Goal: Task Accomplishment & Management: Complete application form

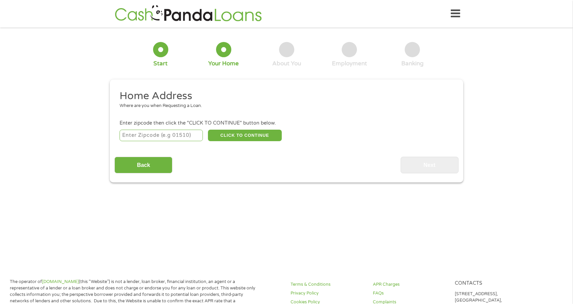
click at [149, 137] on input "number" at bounding box center [162, 136] width 84 height 12
type input "77068"
click at [230, 134] on button "CLICK TO CONTINUE" at bounding box center [245, 136] width 74 height 12
type input "77068"
type input "[GEOGRAPHIC_DATA]"
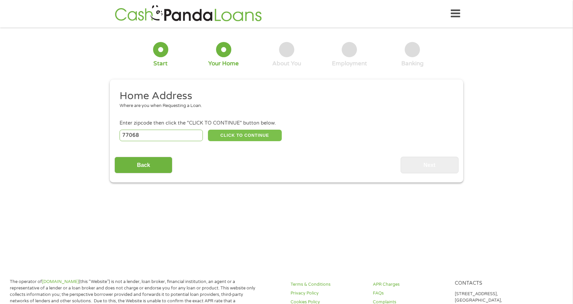
select select "[US_STATE]"
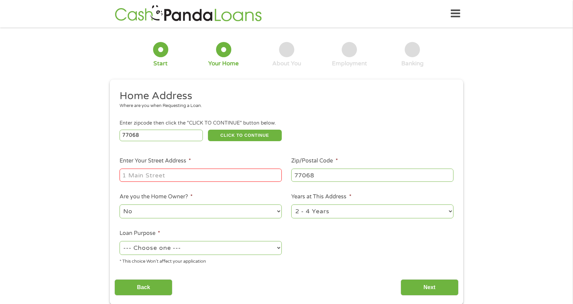
click at [183, 175] on input "Enter Your Street Address *" at bounding box center [201, 175] width 162 height 13
type input "[STREET_ADDRESS][PERSON_NAME]"
click at [181, 249] on select "--- Choose one --- Pay Bills Debt Consolidation Home Improvement Major Purchase…" at bounding box center [201, 248] width 162 height 14
select select "other"
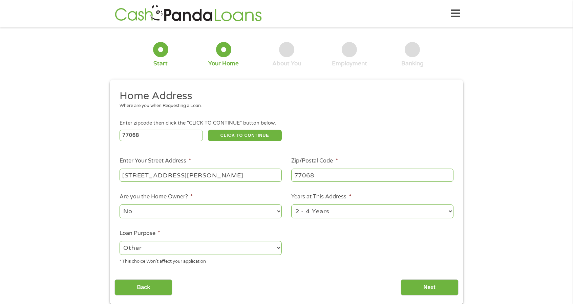
click at [120, 242] on select "--- Choose one --- Pay Bills Debt Consolidation Home Improvement Major Purchase…" at bounding box center [201, 248] width 162 height 14
click at [426, 291] on input "Next" at bounding box center [430, 287] width 58 height 17
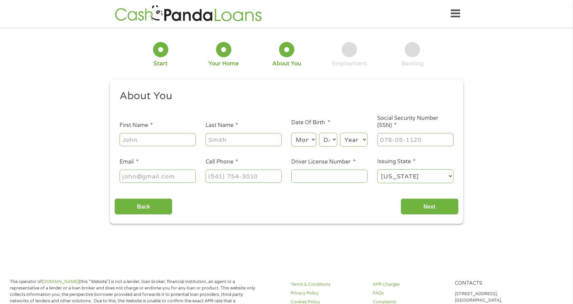
click at [172, 144] on input "First Name *" at bounding box center [158, 139] width 76 height 13
type input "[PERSON_NAME]"
type input "[EMAIL_ADDRESS][DOMAIN_NAME]"
type input "[PHONE_NUMBER]"
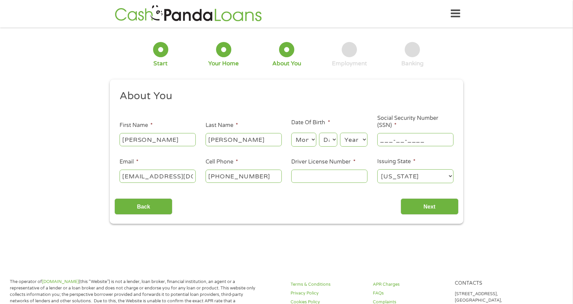
click at [402, 144] on input "___-__-____" at bounding box center [415, 139] width 76 height 13
type input "612-14-1118"
click at [309, 178] on input "Driver License Number *" at bounding box center [329, 176] width 76 height 13
type input "25102319"
click at [315, 143] on select "Month 1 2 3 4 5 6 7 8 9 10 11 12" at bounding box center [303, 140] width 25 height 14
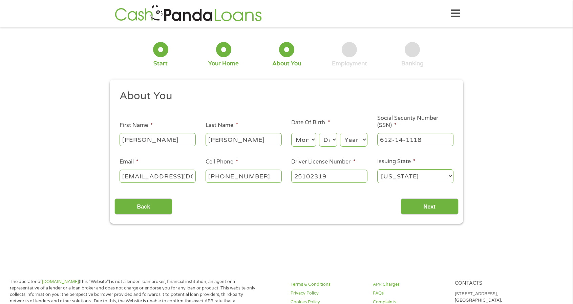
select select "3"
click at [291, 133] on select "Month 1 2 3 4 5 6 7 8 9 10 11 12" at bounding box center [303, 140] width 25 height 14
click at [329, 145] on select "Day 1 2 3 4 5 6 7 8 9 10 11 12 13 14 15 16 17 18 19 20 21 22 23 24 25 26 27 28 …" at bounding box center [328, 140] width 18 height 14
select select "7"
click at [319, 133] on select "Day 1 2 3 4 5 6 7 8 9 10 11 12 13 14 15 16 17 18 19 20 21 22 23 24 25 26 27 28 …" at bounding box center [328, 140] width 18 height 14
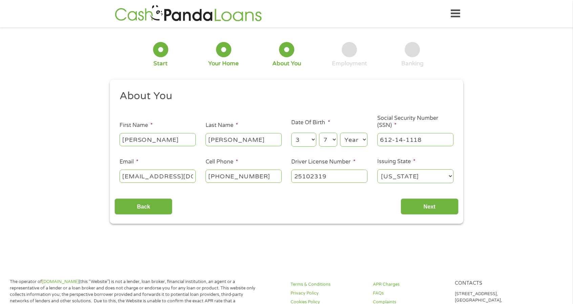
click at [349, 140] on select "Year [DATE] 2006 2005 2004 2003 2002 2001 2000 1999 1998 1997 1996 1995 1994 19…" at bounding box center [353, 140] width 27 height 14
select select "1988"
click at [340, 133] on select "Year [DATE] 2006 2005 2004 2003 2002 2001 2000 1999 1998 1997 1996 1995 1994 19…" at bounding box center [353, 140] width 27 height 14
click at [476, 75] on div "1 Start 2 Your Home 3 About You 4 Employment 5 Banking 6 This field is hidden w…" at bounding box center [286, 128] width 573 height 192
click at [434, 209] on input "Next" at bounding box center [430, 207] width 58 height 17
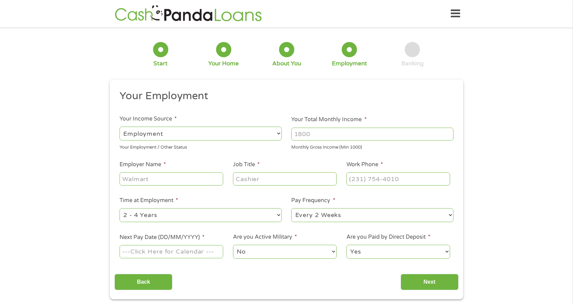
click at [423, 248] on select "Yes No" at bounding box center [399, 252] width 104 height 14
select select "0"
click at [347, 245] on select "Yes No" at bounding box center [399, 252] width 104 height 14
click at [193, 253] on input "Next Pay Date (DD/MM/YYYY) *" at bounding box center [172, 251] width 104 height 13
type input "[DATE]"
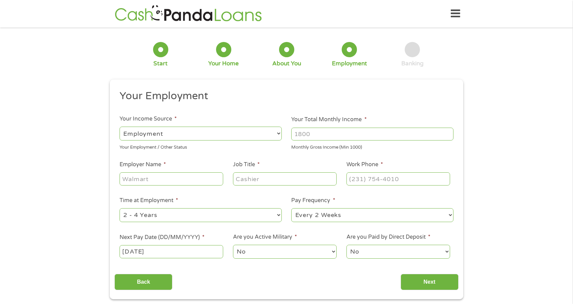
click at [179, 176] on input "Employer Name *" at bounding box center [172, 178] width 104 height 13
type input "Rc Customs"
type input "Administrative Manager"
type input "[PHONE_NUMBER]"
click at [320, 130] on input "Your Total Monthly Income *" at bounding box center [372, 134] width 162 height 13
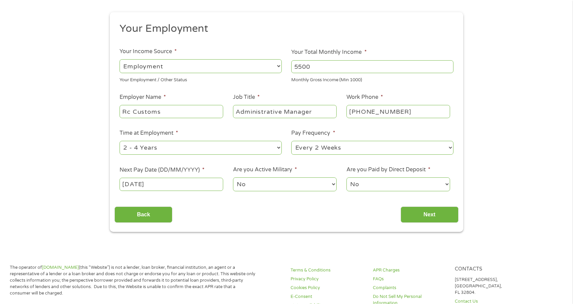
scroll to position [68, 0]
type input "5500"
click at [367, 147] on select "--- Choose one --- Every 2 Weeks Every Week Monthly Semi-Monthly" at bounding box center [372, 148] width 162 height 14
select select "weekly"
click at [291, 141] on select "--- Choose one --- Every 2 Weeks Every Week Monthly Semi-Monthly" at bounding box center [372, 148] width 162 height 14
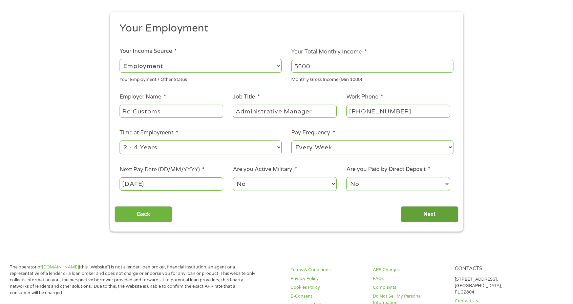
click at [425, 213] on input "Next" at bounding box center [430, 214] width 58 height 17
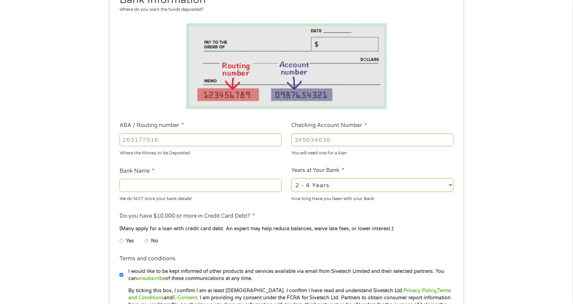
scroll to position [102, 0]
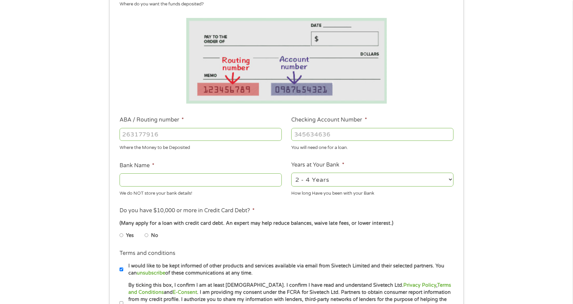
click at [162, 134] on input "ABA / Routing number *" at bounding box center [201, 134] width 162 height 13
type input "111000025"
type input "BANK OF AMERICA NA"
type input "111000025"
click at [319, 139] on input "Checking Account Number *" at bounding box center [372, 134] width 162 height 13
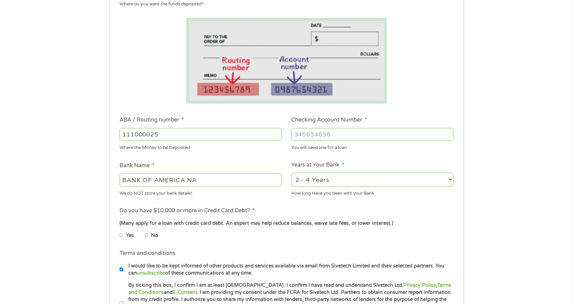
click at [333, 180] on select "2 - 4 Years 6 - 12 Months 1 - 2 Years Over 4 Years" at bounding box center [372, 180] width 162 height 14
select select "60months"
click at [291, 173] on select "2 - 4 Years 6 - 12 Months 1 - 2 Years Over 4 Years" at bounding box center [372, 180] width 162 height 14
click at [325, 140] on input "Checking Account Number *" at bounding box center [372, 134] width 162 height 13
click at [300, 137] on input "Checking Account Number *" at bounding box center [372, 134] width 162 height 13
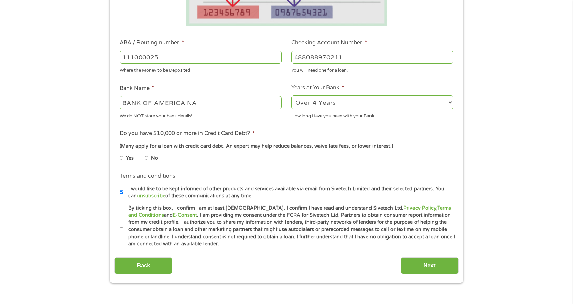
scroll to position [203, 0]
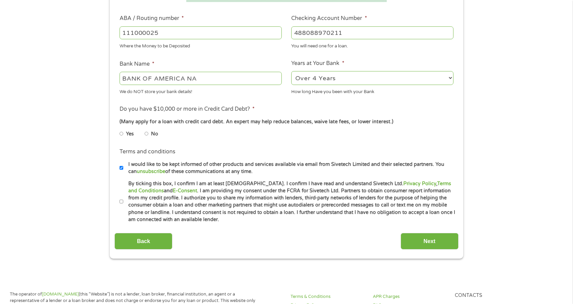
type input "488088970211"
click at [147, 133] on input "No" at bounding box center [147, 133] width 4 height 11
radio input "true"
click at [124, 201] on label "By ticking this box, I confirm I am at least [DEMOGRAPHIC_DATA]. I confirm I ha…" at bounding box center [289, 201] width 332 height 43
click at [124, 201] on input "By ticking this box, I confirm I am at least [DEMOGRAPHIC_DATA]. I confirm I ha…" at bounding box center [122, 201] width 4 height 11
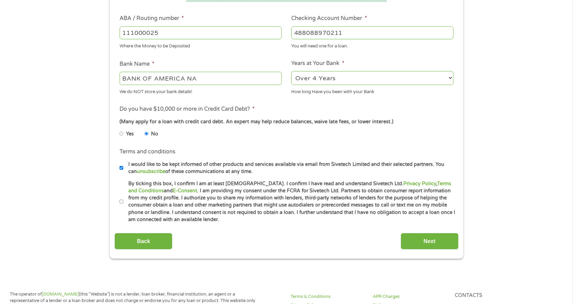
checkbox input "true"
click at [121, 168] on input "I would like to be kept informed of other products and services available via e…" at bounding box center [122, 168] width 4 height 11
checkbox input "false"
click at [435, 243] on input "Next" at bounding box center [430, 241] width 58 height 17
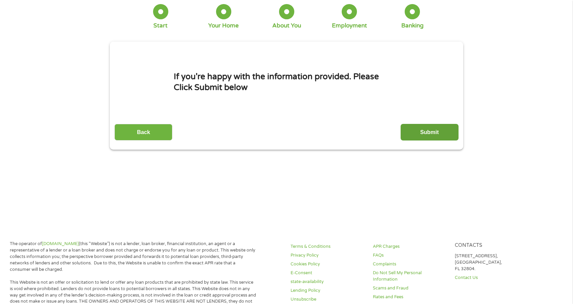
scroll to position [0, 0]
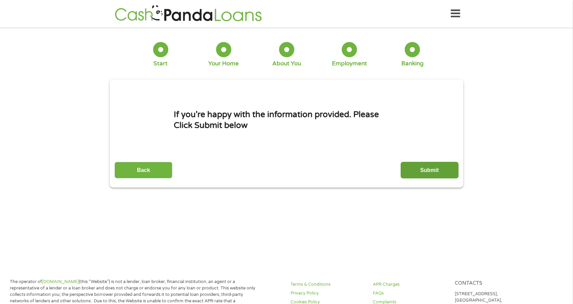
click at [425, 171] on input "Submit" at bounding box center [430, 170] width 58 height 17
